Goal: Obtain resource: Obtain resource

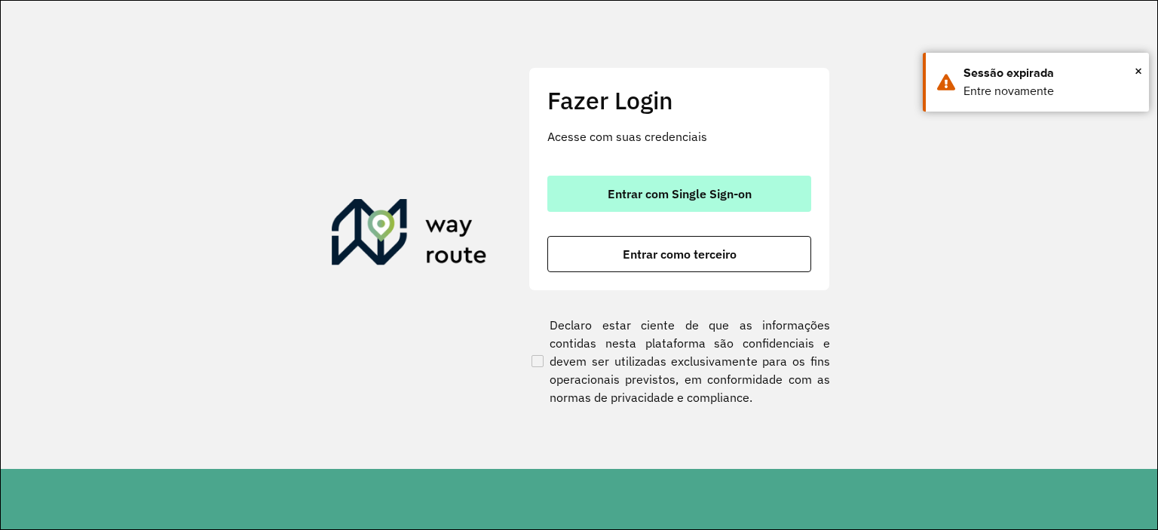
click at [678, 192] on span "Entrar com Single Sign-on" at bounding box center [679, 194] width 144 height 12
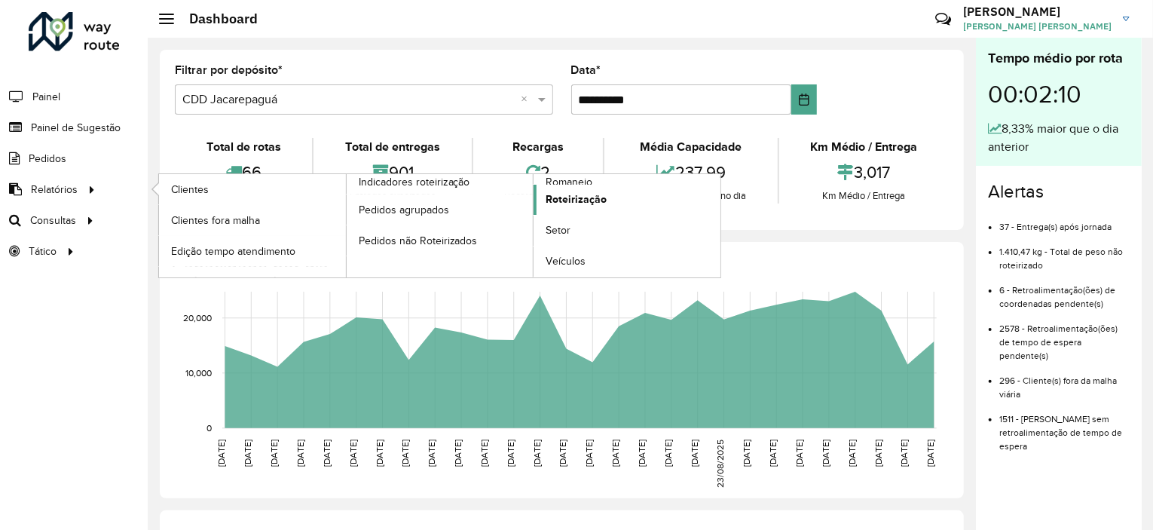
click at [560, 198] on span "Roteirização" at bounding box center [576, 199] width 61 height 16
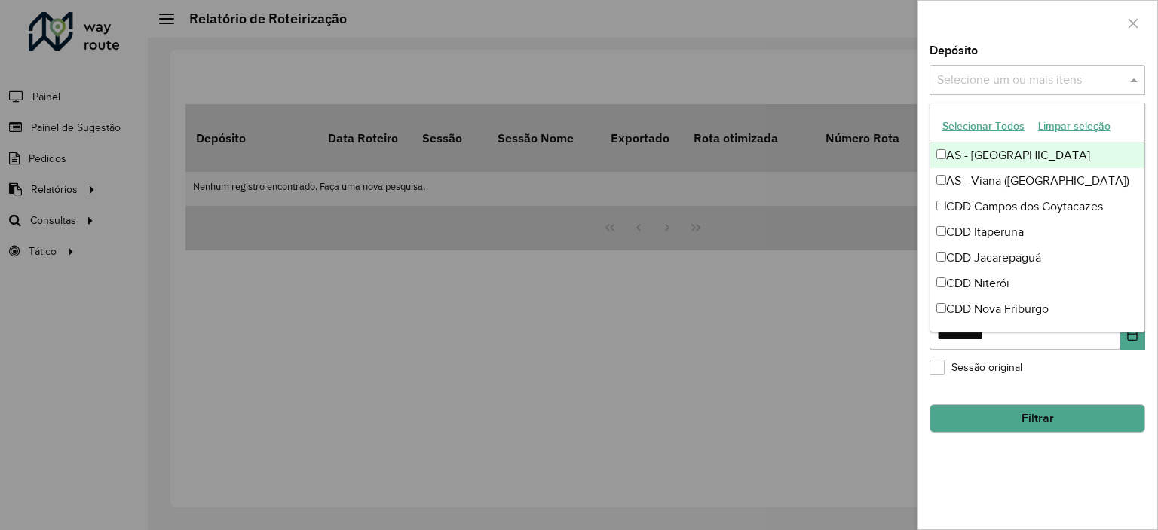
click at [977, 72] on input "text" at bounding box center [1029, 81] width 193 height 18
click at [992, 131] on button "Selecionar Todos" at bounding box center [983, 126] width 96 height 23
click at [986, 29] on div at bounding box center [1037, 23] width 240 height 44
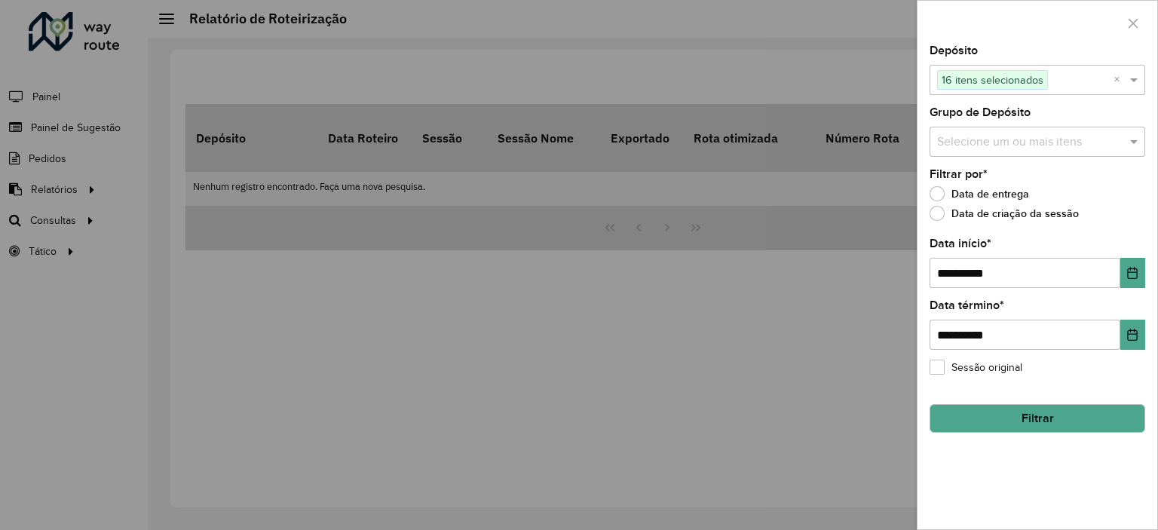
click at [1012, 139] on input "text" at bounding box center [1029, 142] width 193 height 18
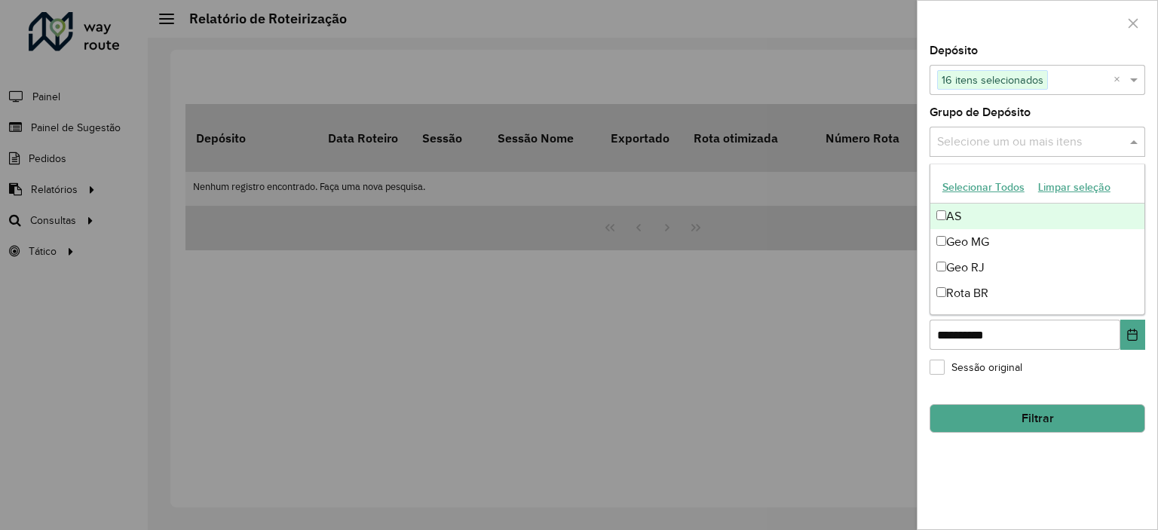
click at [992, 183] on button "Selecionar Todos" at bounding box center [983, 187] width 96 height 23
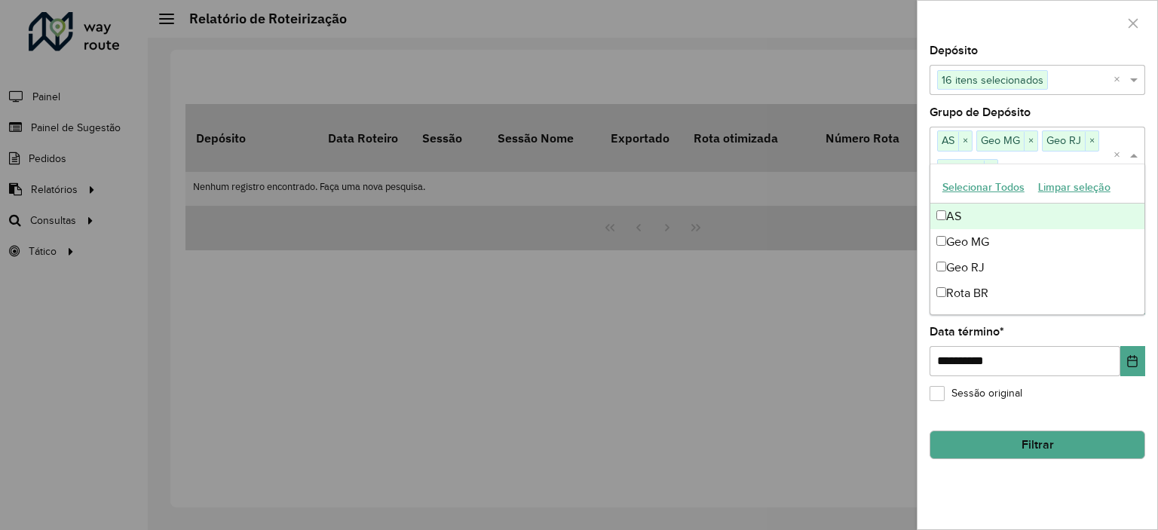
click at [1038, 111] on div "Grupo de Depósito Selecione um ou mais itens AS × Geo MG × Geo RJ × Rota BR × ×" at bounding box center [1037, 144] width 216 height 75
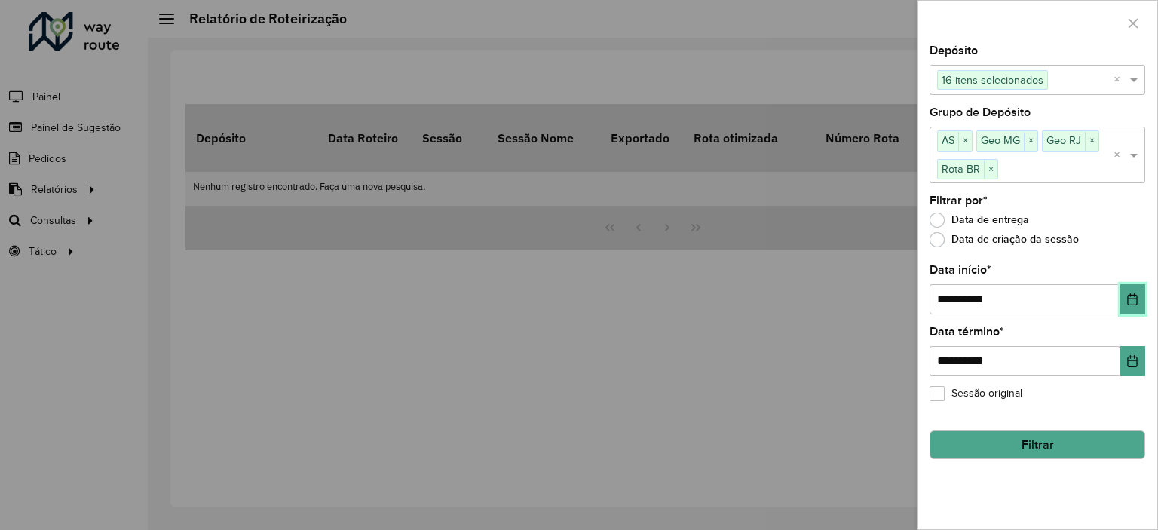
click at [1130, 299] on icon "Choose Date" at bounding box center [1132, 299] width 12 height 12
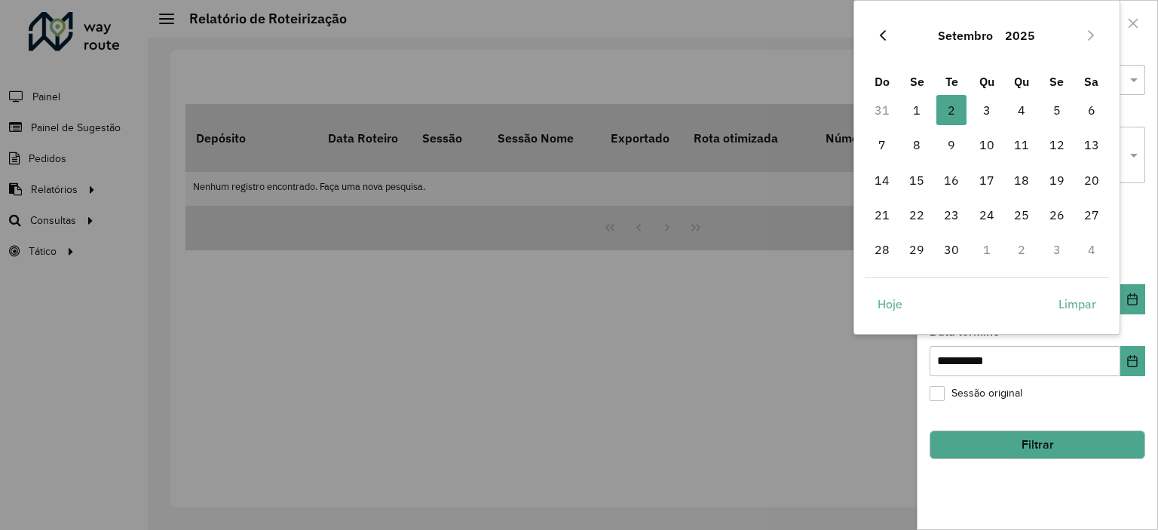
click at [881, 37] on icon "Previous Month" at bounding box center [882, 35] width 6 height 11
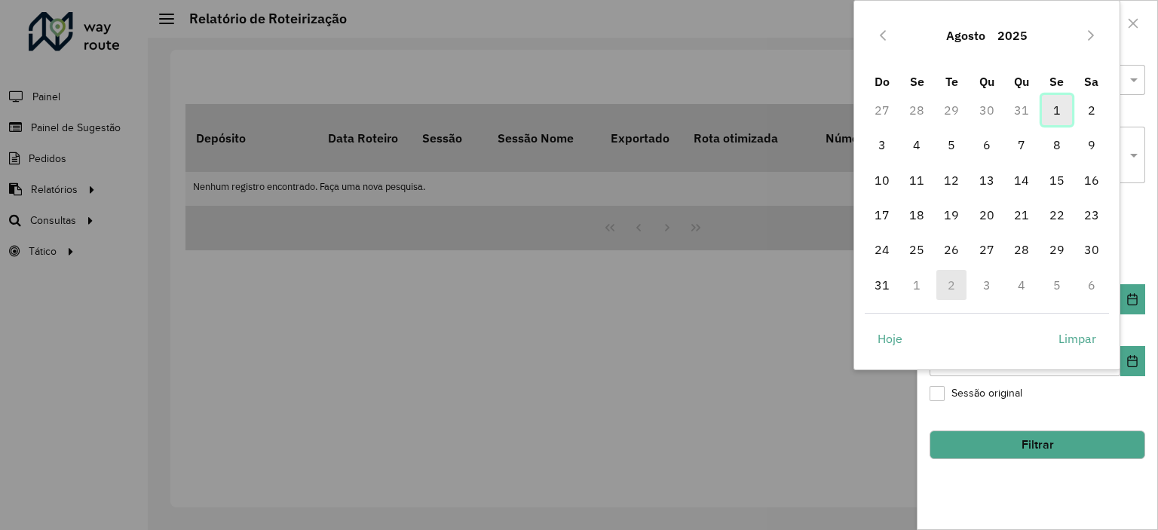
click at [1057, 111] on span "1" at bounding box center [1056, 110] width 30 height 30
type input "**********"
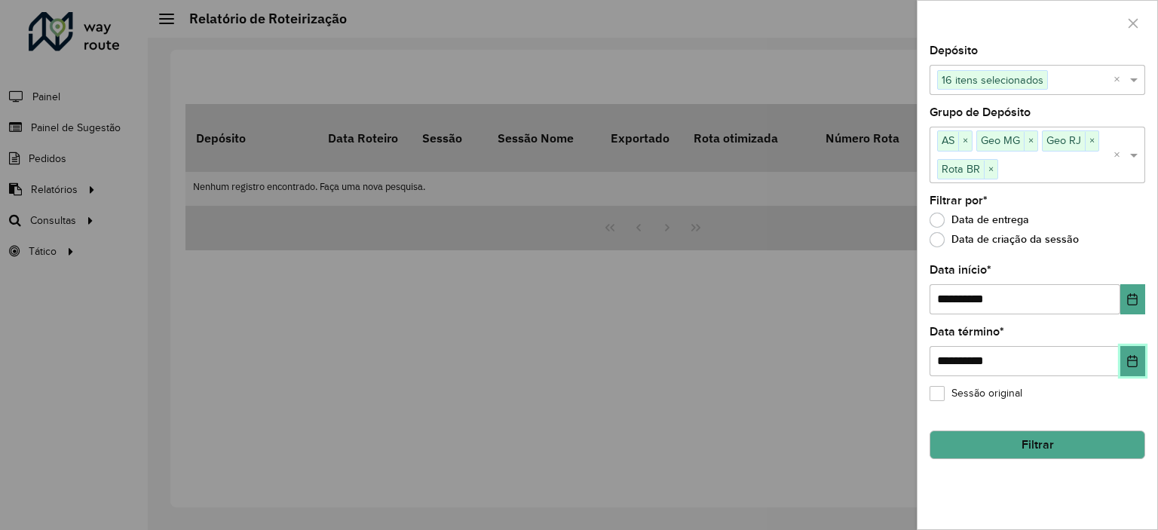
click at [1136, 355] on icon "Choose Date" at bounding box center [1132, 361] width 10 height 12
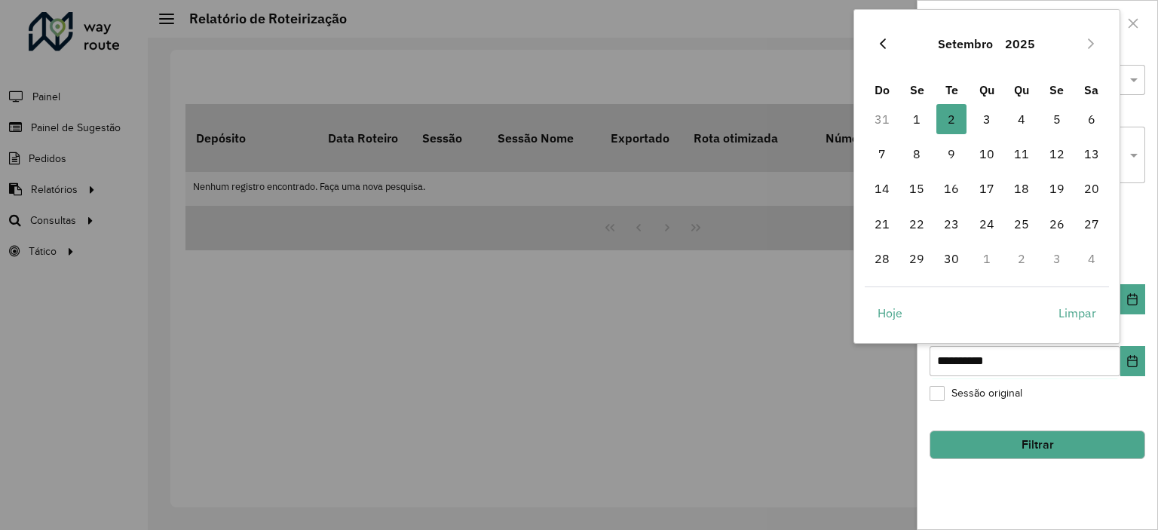
click at [885, 41] on icon "Previous Month" at bounding box center [882, 44] width 12 height 12
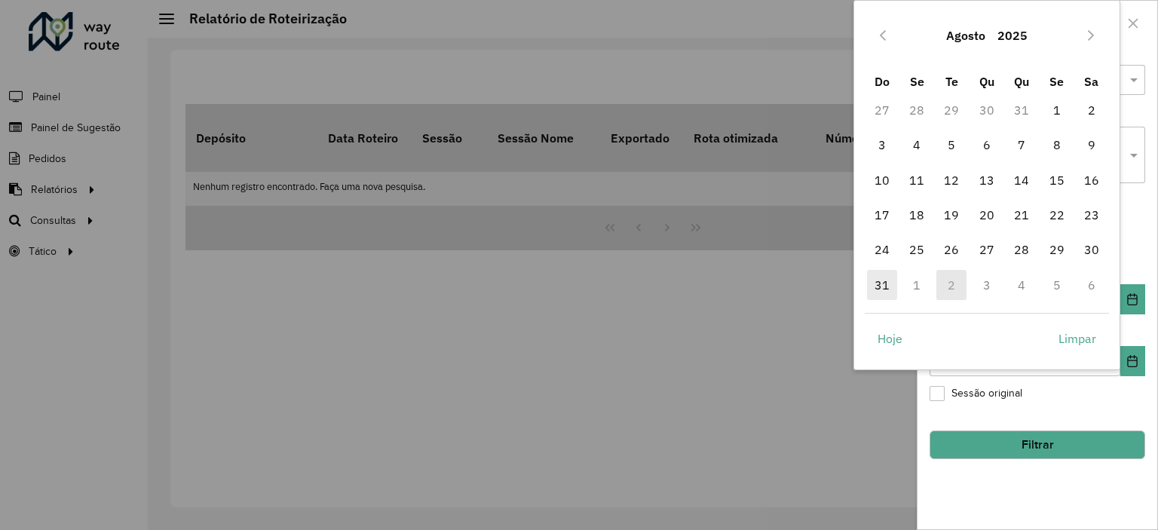
click at [885, 277] on span "31" at bounding box center [882, 285] width 30 height 30
type input "**********"
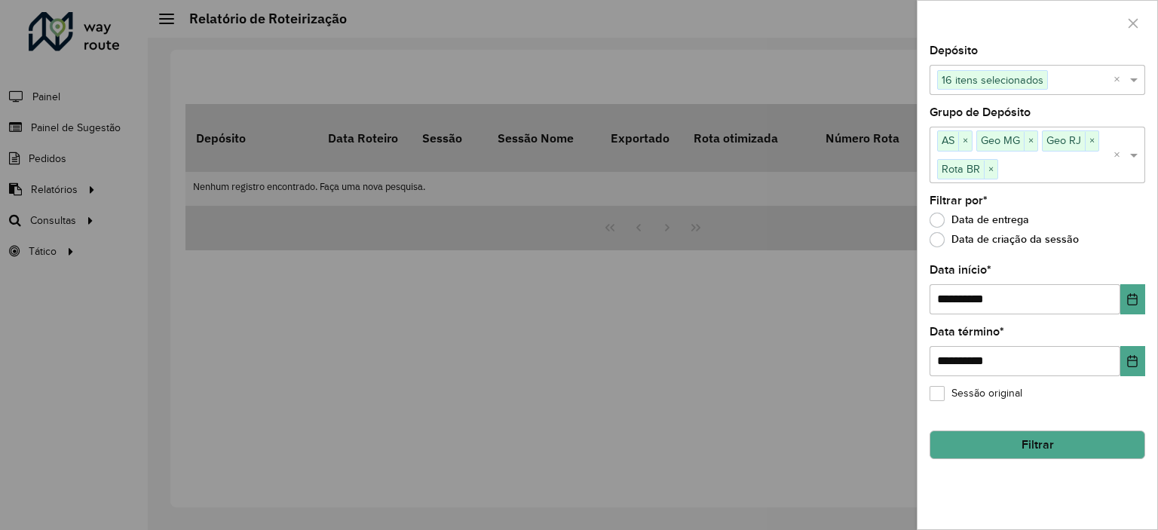
click at [1037, 433] on button "Filtrar" at bounding box center [1037, 444] width 216 height 29
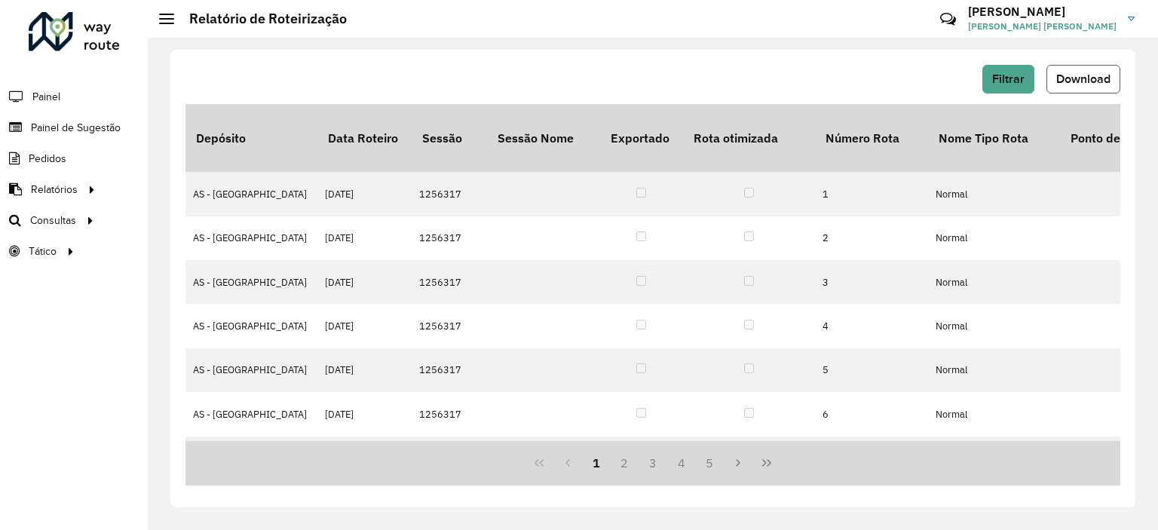
click at [1063, 80] on span "Download" at bounding box center [1083, 78] width 54 height 13
